Goal: Task Accomplishment & Management: Manage account settings

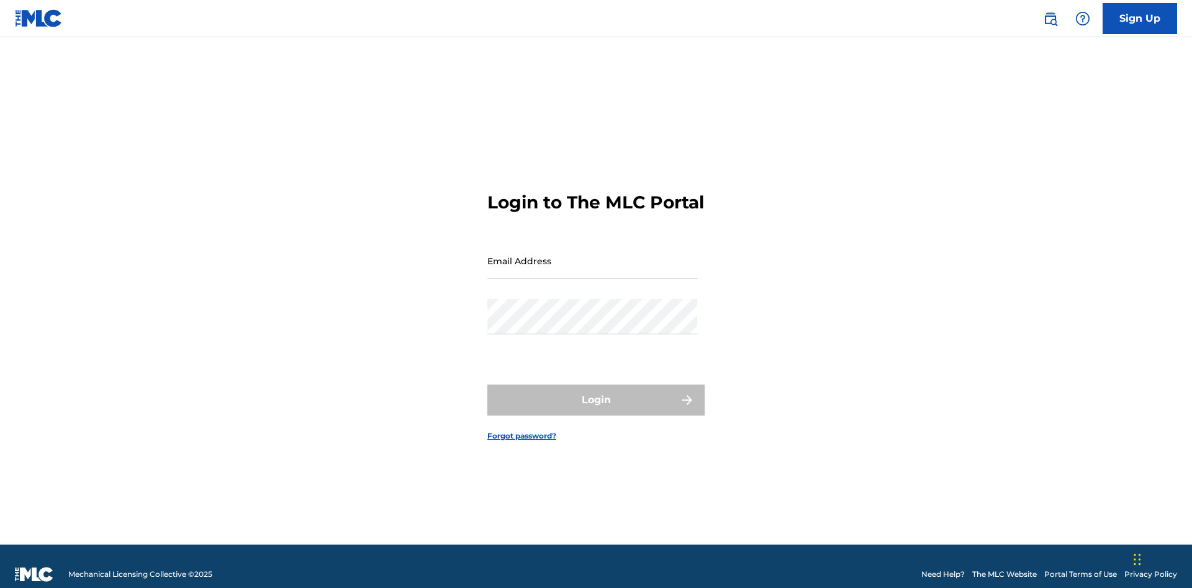
scroll to position [16, 0]
click at [592, 255] on input "Email Address" at bounding box center [592, 260] width 210 height 35
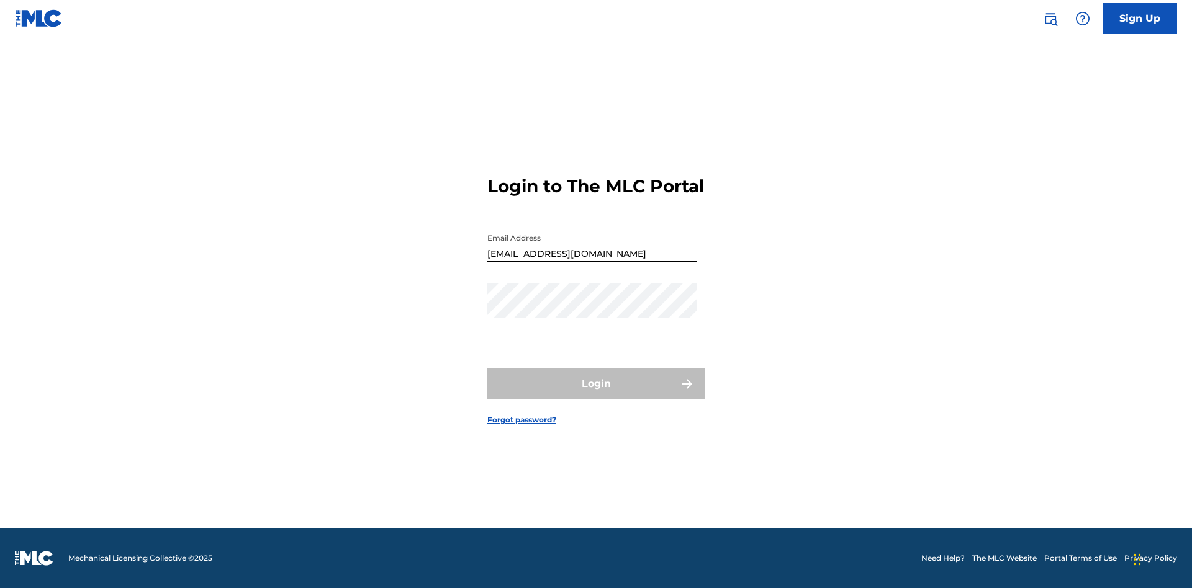
type input "Duke.McTesterson@gmail.com"
click at [596, 395] on button "Login" at bounding box center [595, 384] width 217 height 31
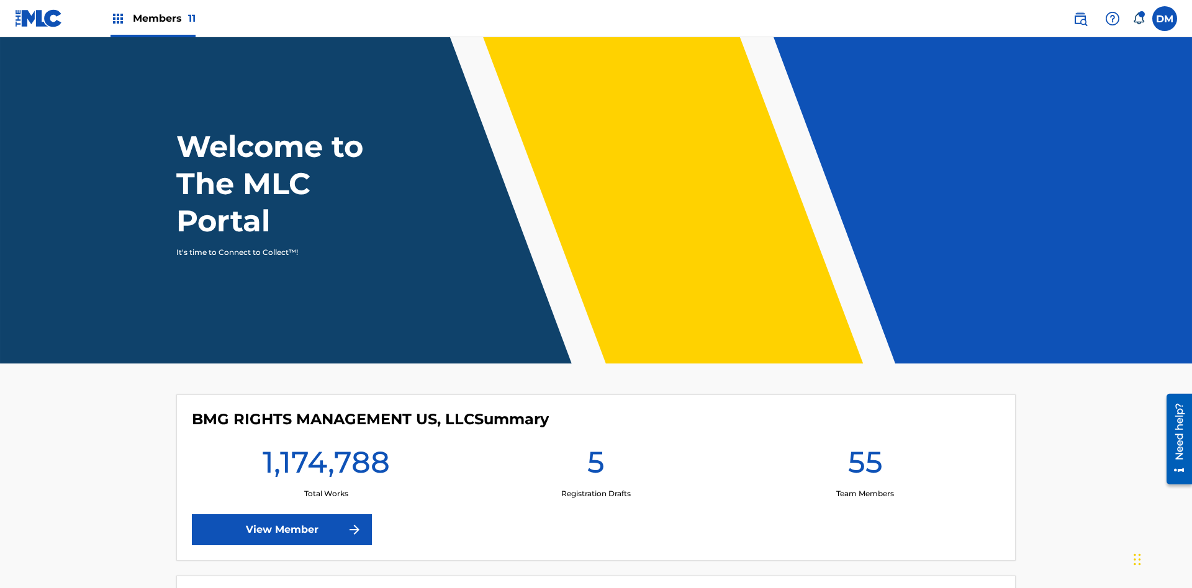
scroll to position [53, 0]
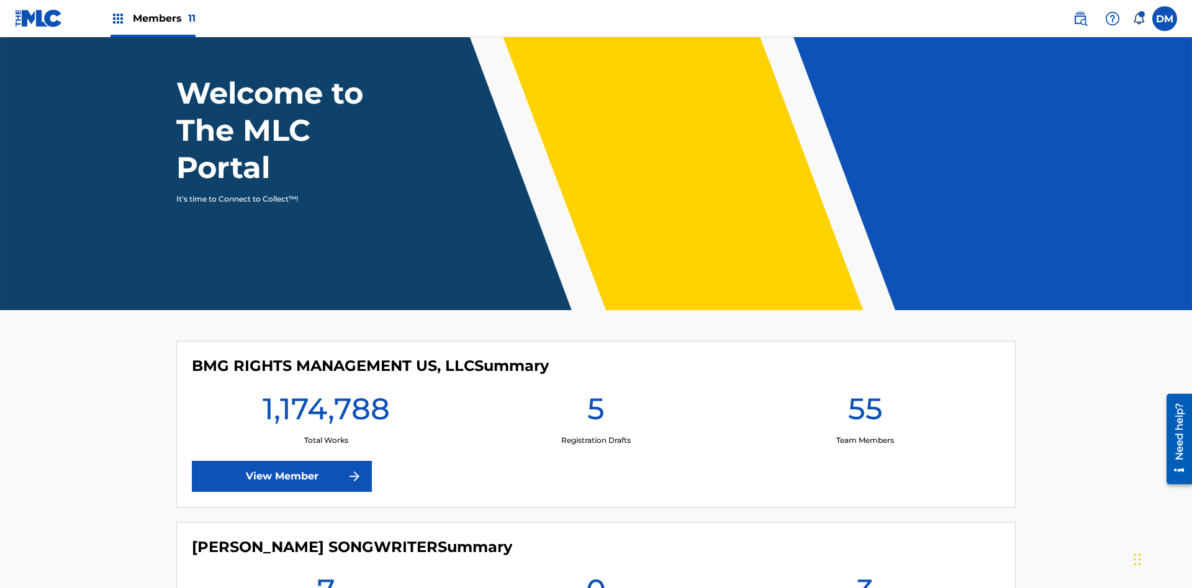
click at [153, 18] on span "Members 11" at bounding box center [164, 18] width 63 height 14
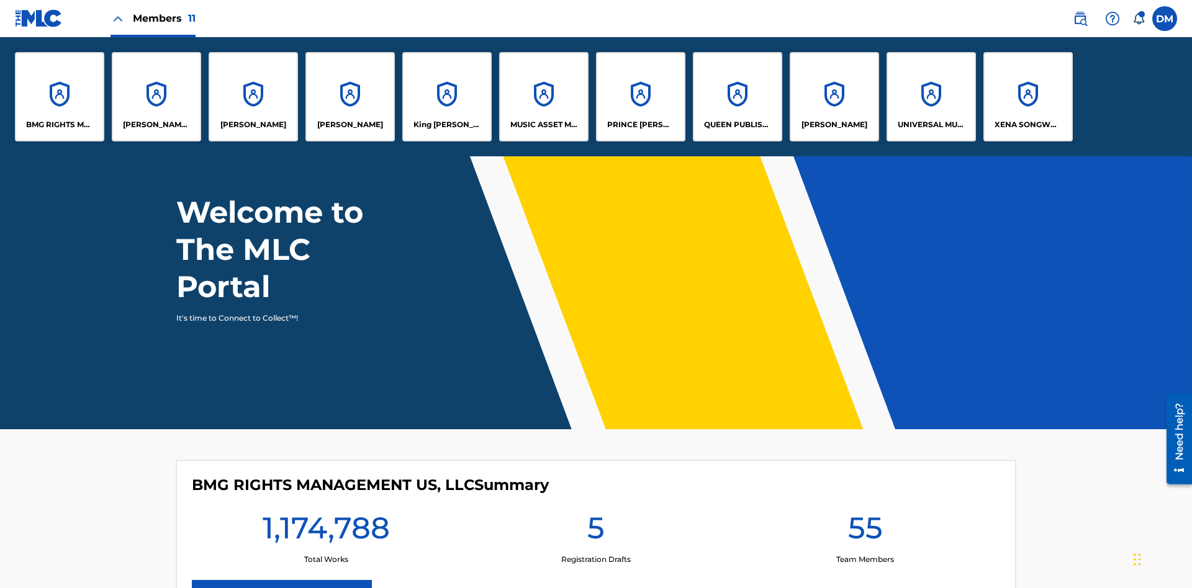
scroll to position [0, 0]
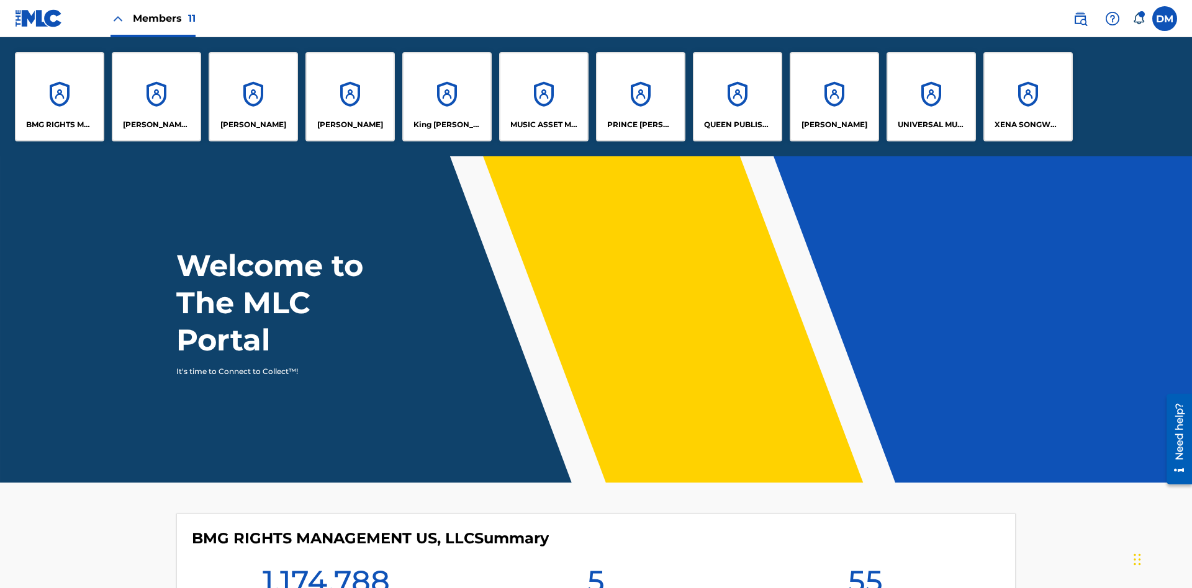
click at [640, 125] on p "PRINCE MCTESTERSON" at bounding box center [641, 124] width 68 height 11
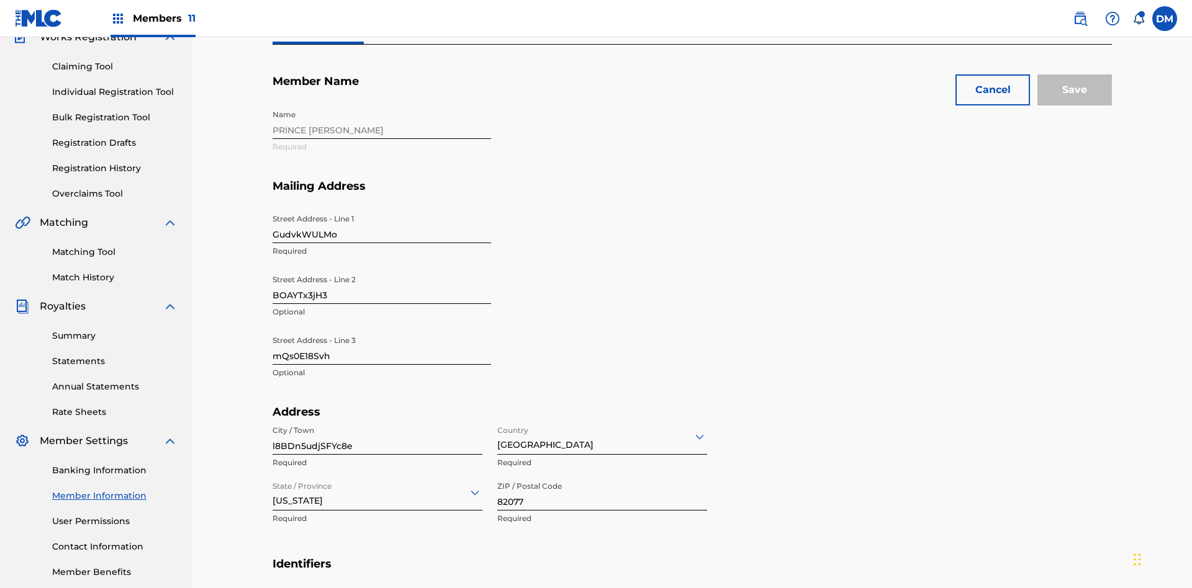
scroll to position [116, 0]
click at [382, 208] on input "GudvkWULMo" at bounding box center [381, 225] width 218 height 35
type input "mo1YlQvwCV"
click at [382, 269] on input "BOAYTx3jH3" at bounding box center [381, 286] width 218 height 35
type input "n6TbdLCyTP"
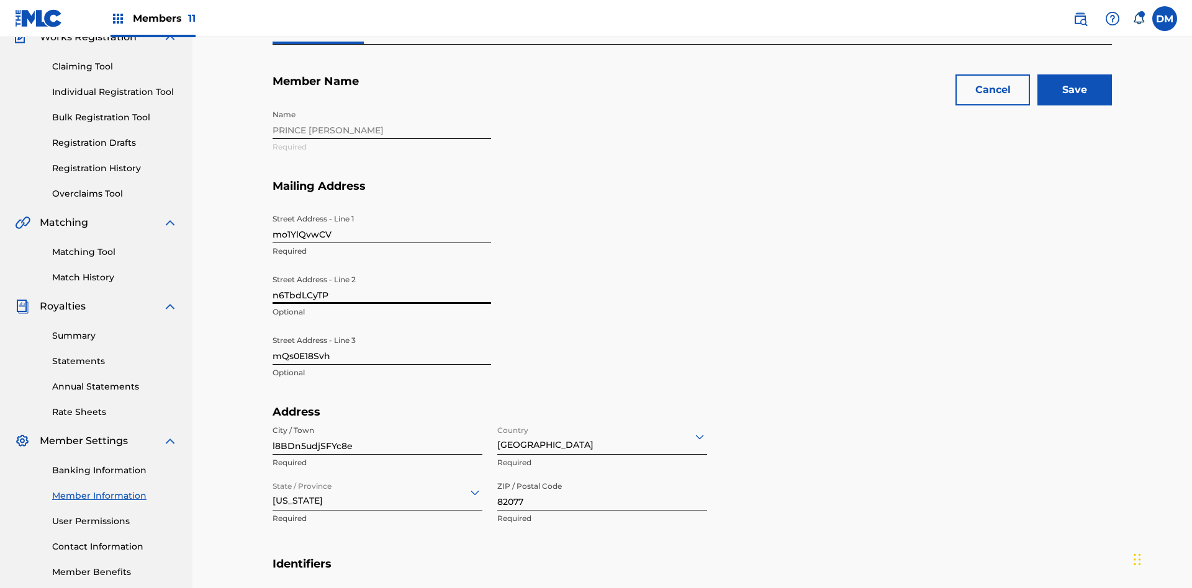
click at [382, 330] on input "mQs0E18Svh" at bounding box center [381, 347] width 218 height 35
type input "KOYhH7PMbw"
click at [377, 420] on input "l8BDn5udjSFYc8e" at bounding box center [377, 437] width 210 height 35
type input "mMne9nuE4ybgHRb"
click at [498, 430] on input "Country" at bounding box center [498, 436] width 2 height 13
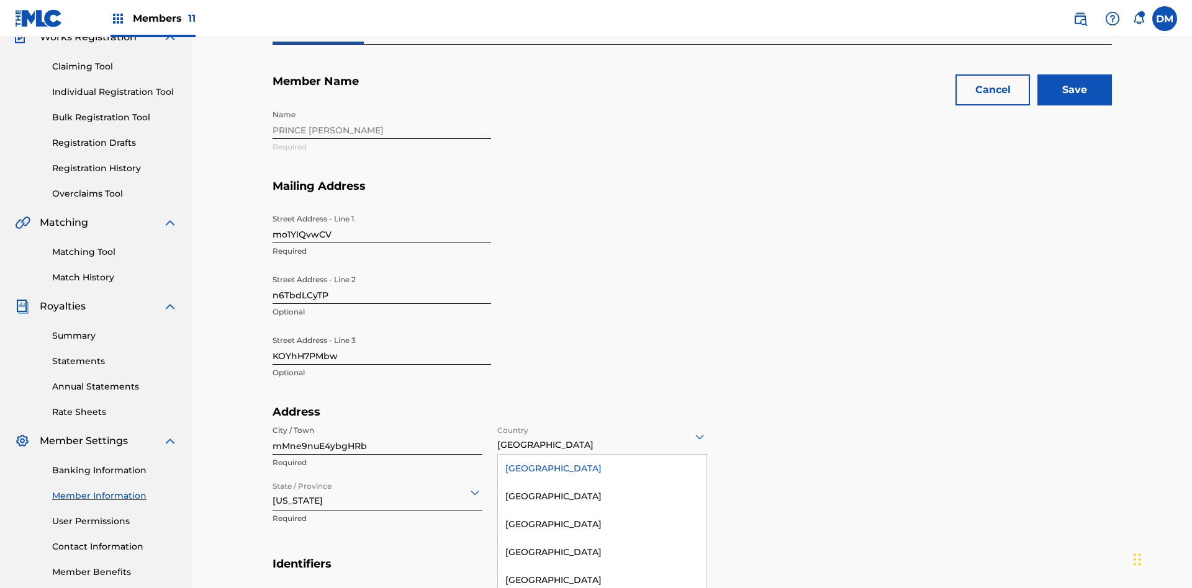
click at [602, 455] on div "United States" at bounding box center [602, 469] width 209 height 28
click at [273, 486] on input "State / Province" at bounding box center [273, 492] width 2 height 13
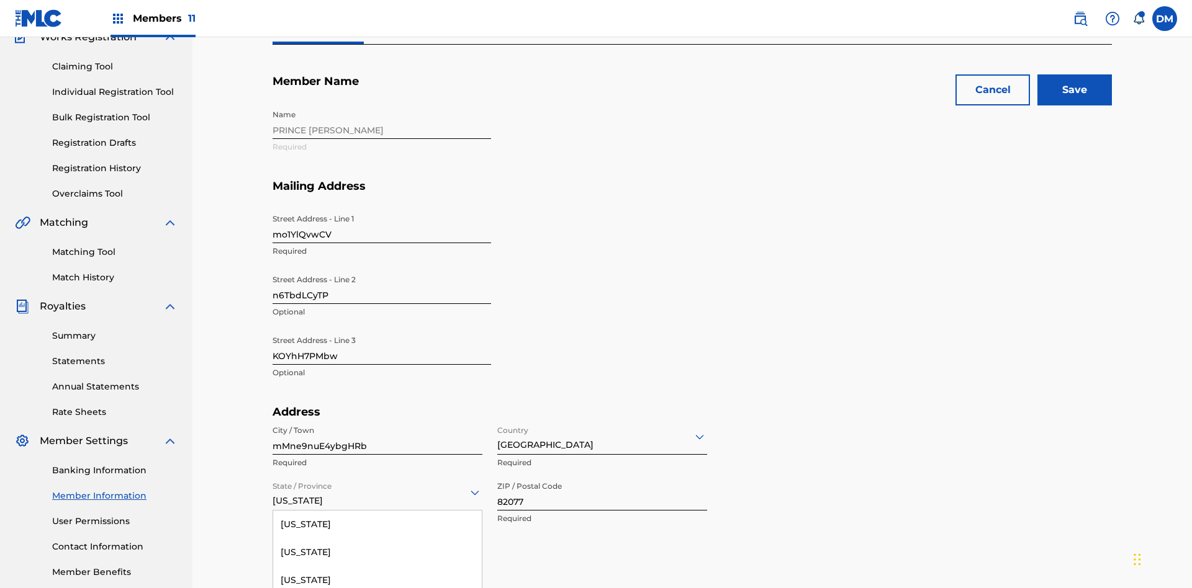
click at [602, 475] on input "82077" at bounding box center [602, 492] width 210 height 35
type input "06827"
type input "108565425750136X"
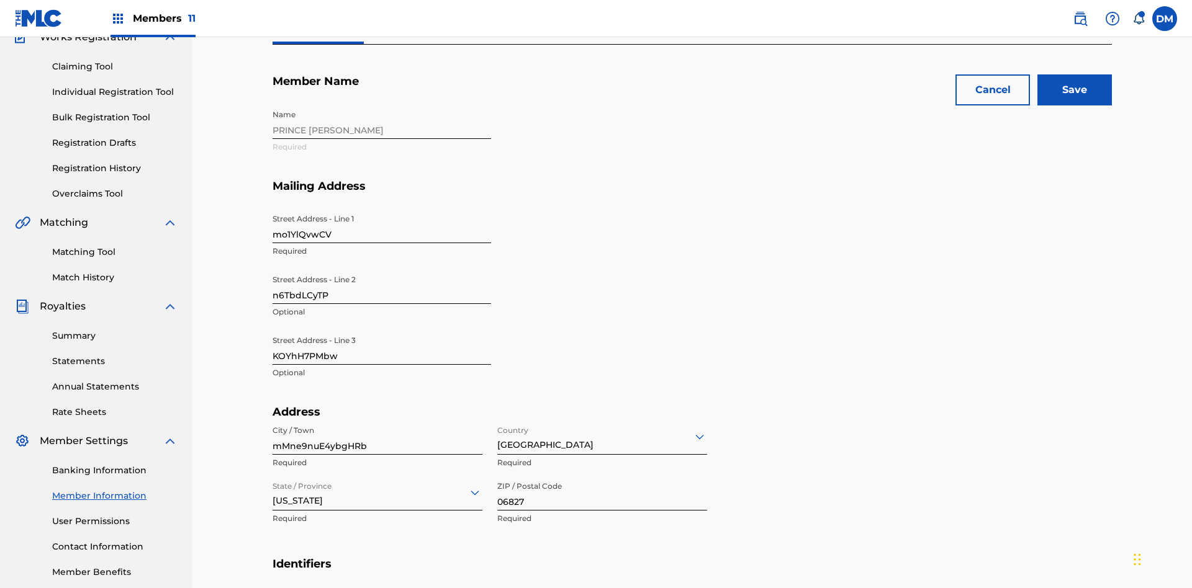
type input "822"
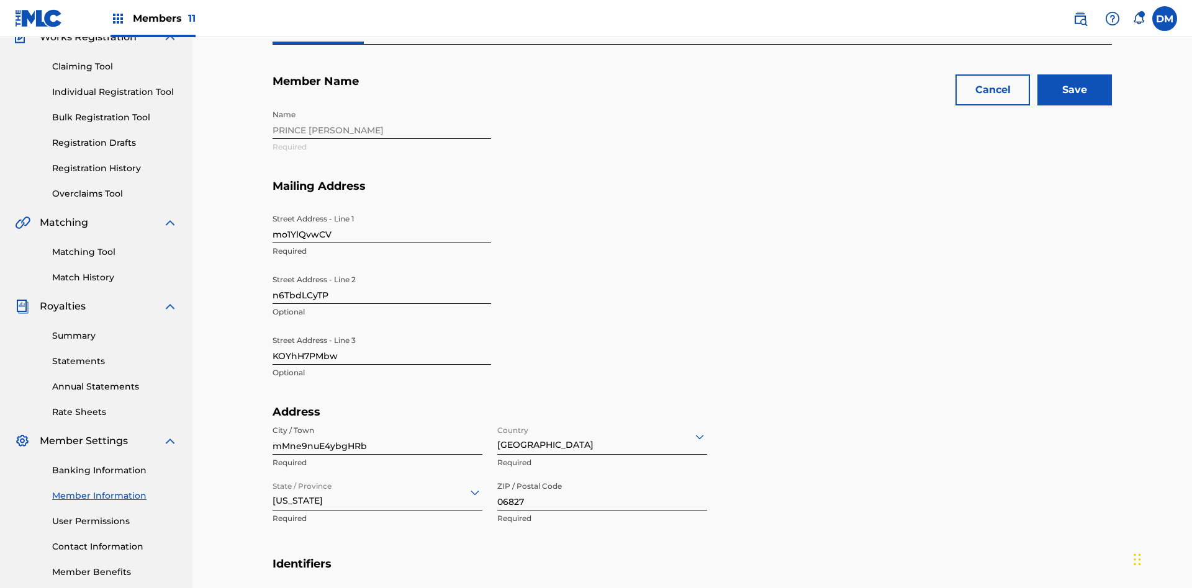
type input "3833350"
click at [1074, 90] on input "Save" at bounding box center [1074, 89] width 74 height 31
